Goal: Task Accomplishment & Management: Complete application form

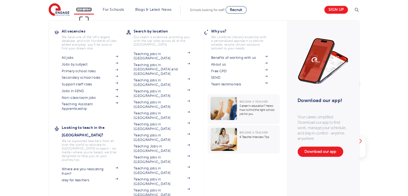
click at [85, 8] on link "Find jobs" at bounding box center [84, 10] width 16 height 4
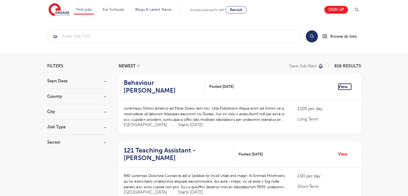
click at [340, 83] on link "View" at bounding box center [345, 86] width 14 height 7
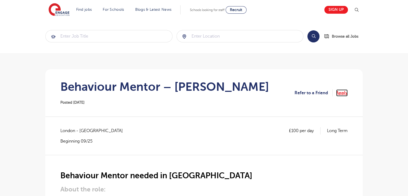
click at [342, 93] on link "Apply" at bounding box center [342, 92] width 12 height 7
